Goal: Transaction & Acquisition: Purchase product/service

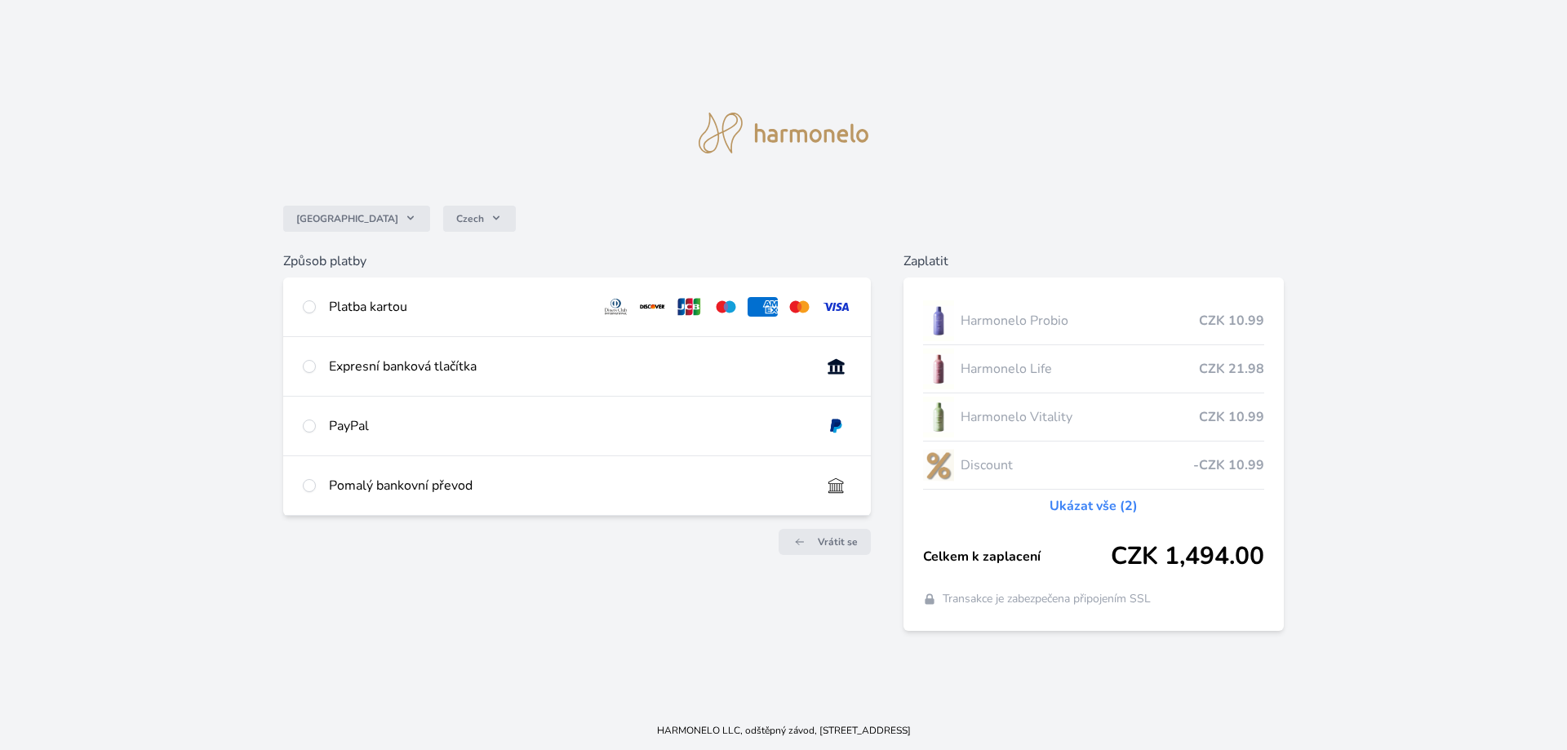
click at [318, 487] on div "Pomalý bankovní převod" at bounding box center [577, 485] width 588 height 59
radio input "true"
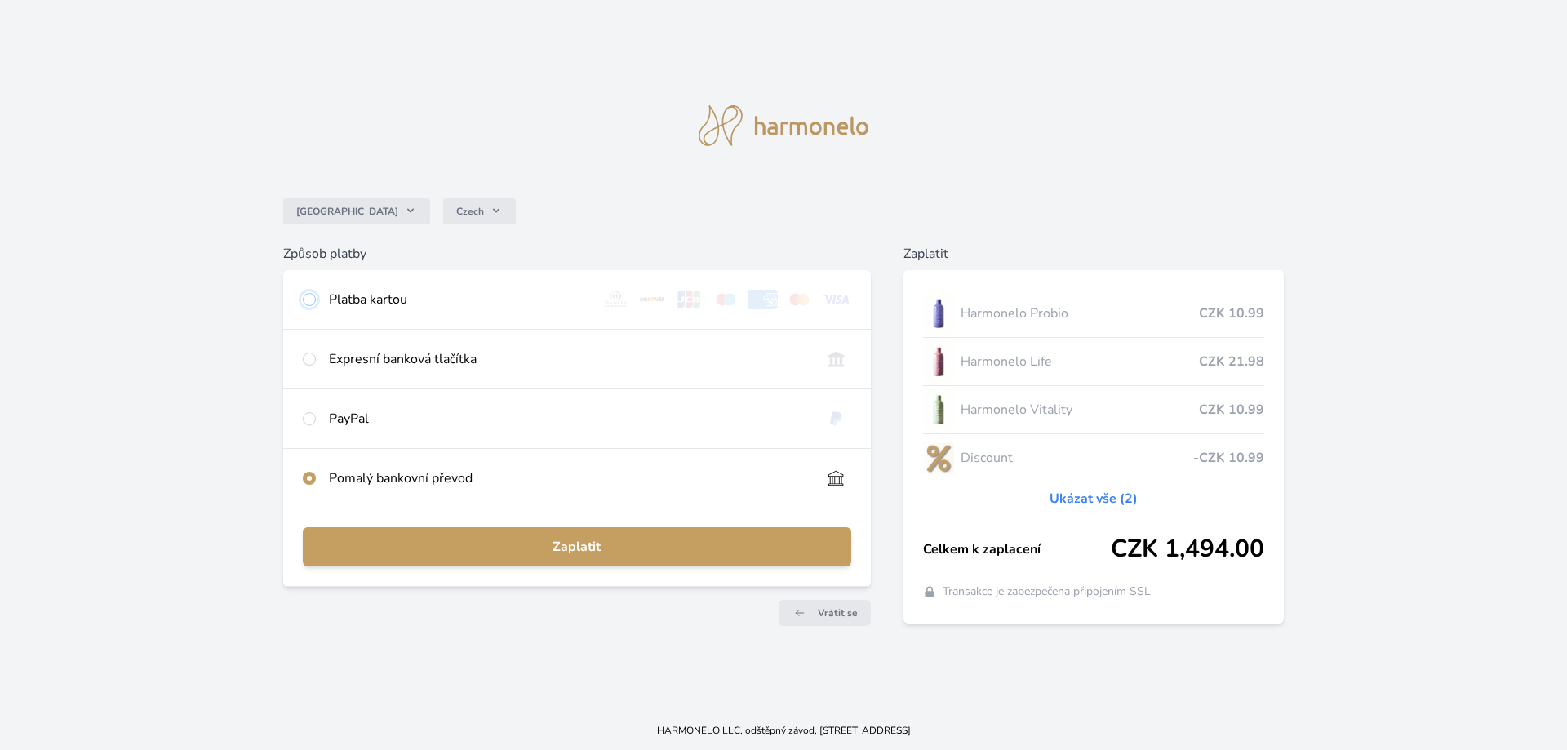
click at [313, 299] on input "radio" at bounding box center [309, 299] width 13 height 13
radio input "true"
radio input "false"
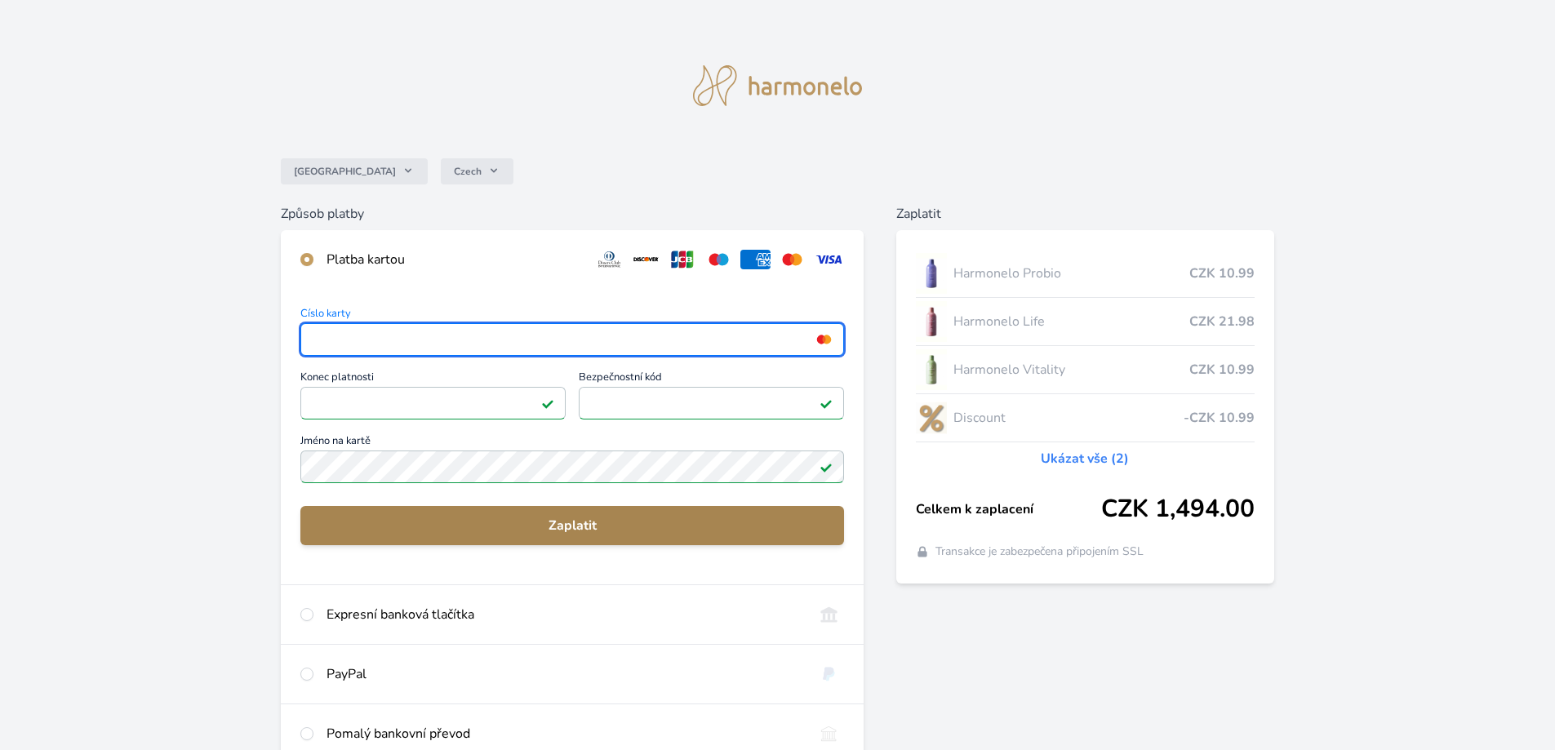
click at [600, 528] on span "Zaplatit" at bounding box center [571, 526] width 517 height 20
